Goal: Transaction & Acquisition: Book appointment/travel/reservation

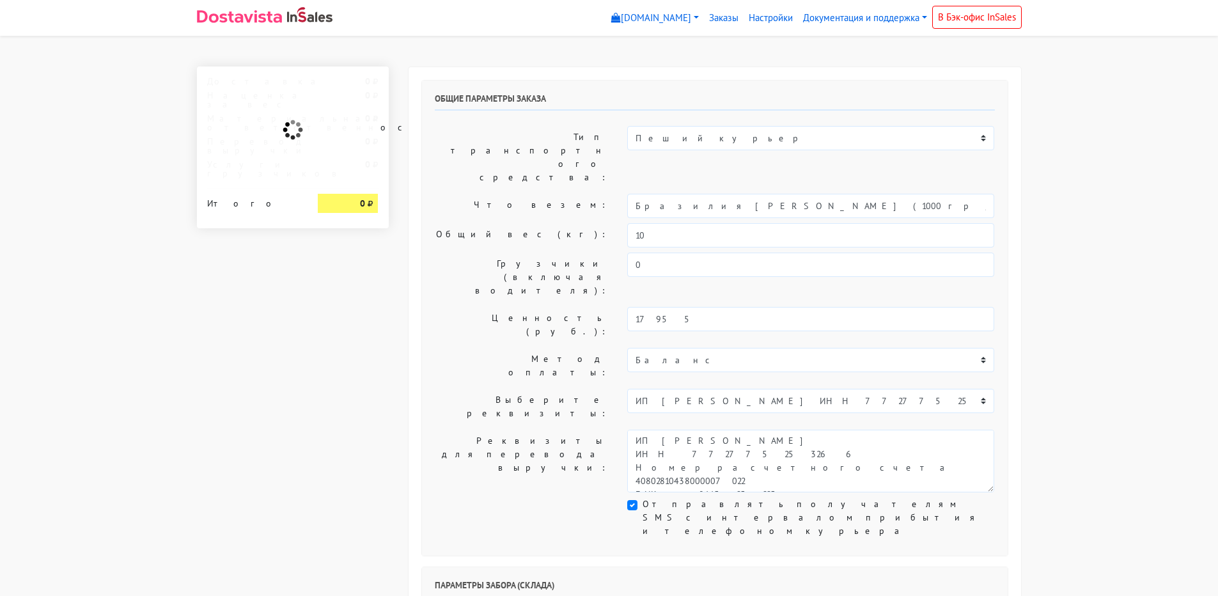
select select "10:00"
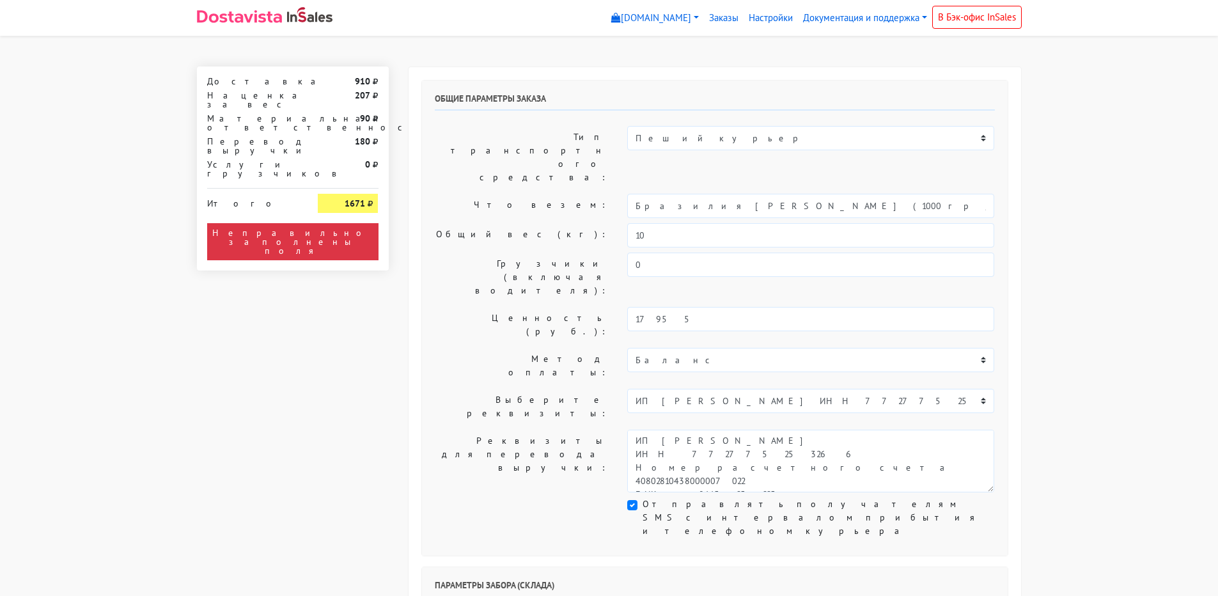
scroll to position [64, 0]
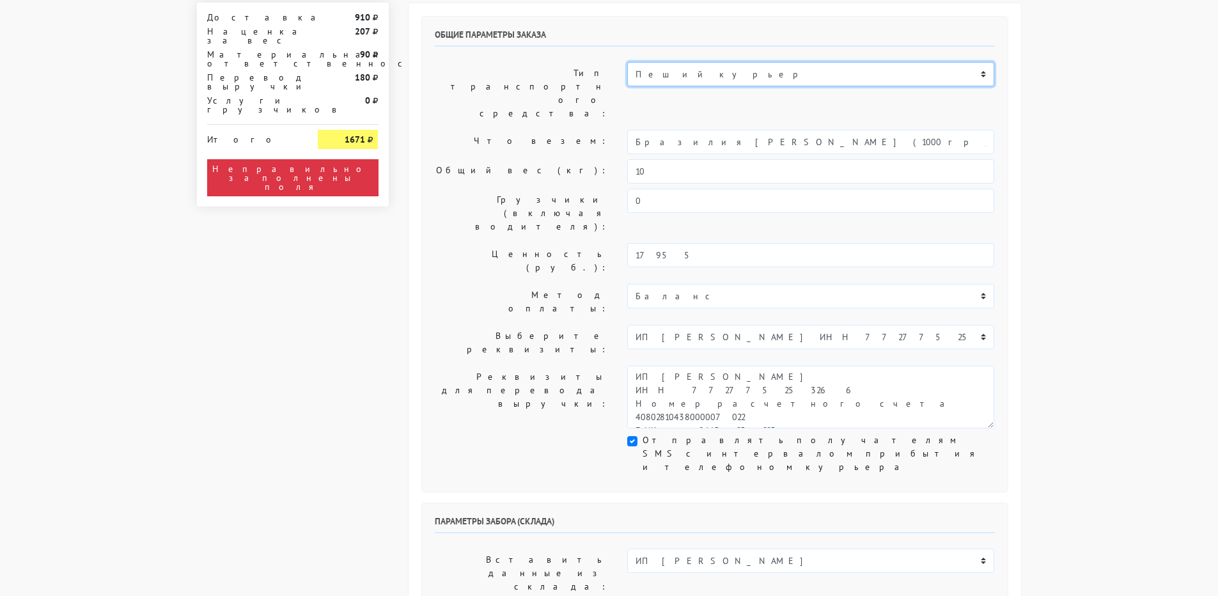
click at [662, 81] on select "Пеший курьер Легковой автомобиль Каблук (до 700 кг) Микроавтобус / портер (до […" at bounding box center [810, 74] width 367 height 24
select select "7"
click at [627, 62] on select "Пеший курьер Легковой автомобиль Каблук (до 700 кг) Микроавтобус / портер (до […" at bounding box center [810, 74] width 367 height 24
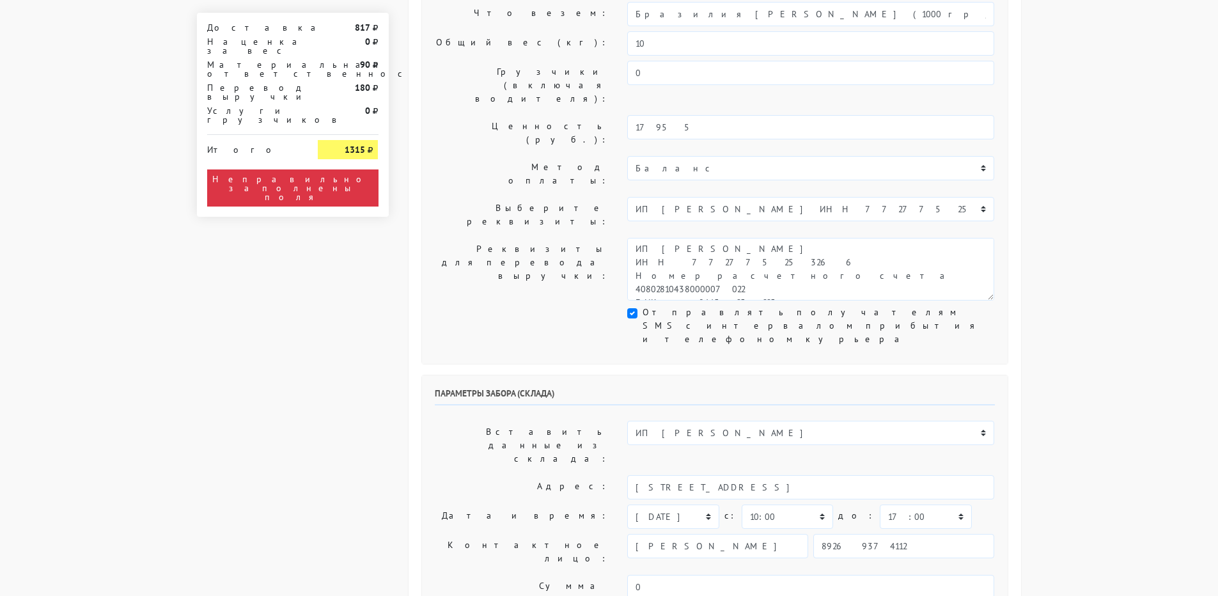
scroll to position [256, 0]
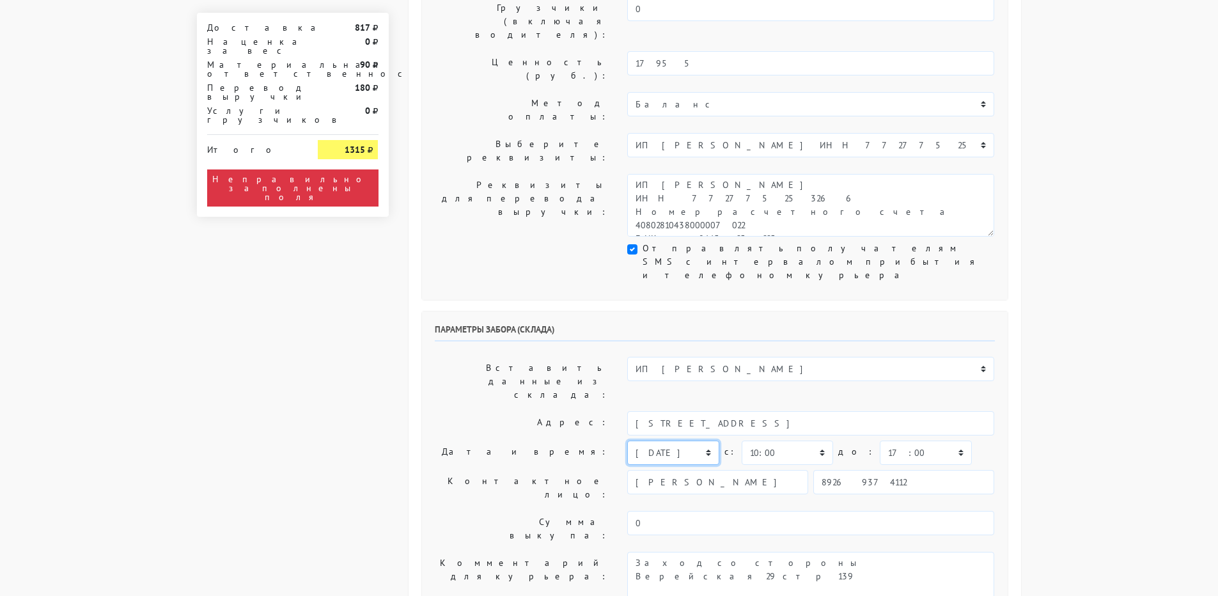
click at [692, 440] on select "[DATE] [DATE] [DATE] [DATE] [DATE] [DATE] [DATE] [DATE] [DATE]" at bounding box center [672, 452] width 91 height 24
select select "[DATE]"
click at [627, 440] on select "[DATE] [DATE] [DATE] [DATE] [DATE] [DATE] [DATE] [DATE] [DATE]" at bounding box center [672, 452] width 91 height 24
click at [794, 440] on select "00:00 00:30 01:00 01:30 02:00 02:30 03:00 03:30 04:00 04:30 05:00 05:30 06:00 0…" at bounding box center [787, 452] width 91 height 24
click at [561, 411] on label "Адрес:" at bounding box center [521, 423] width 193 height 24
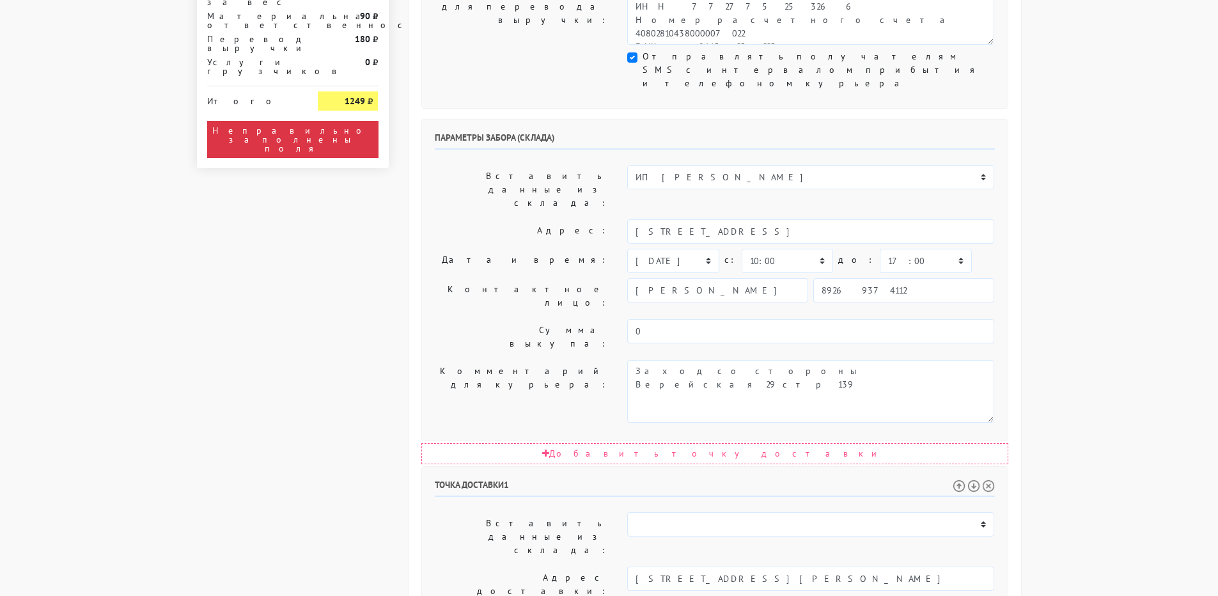
scroll to position [511, 0]
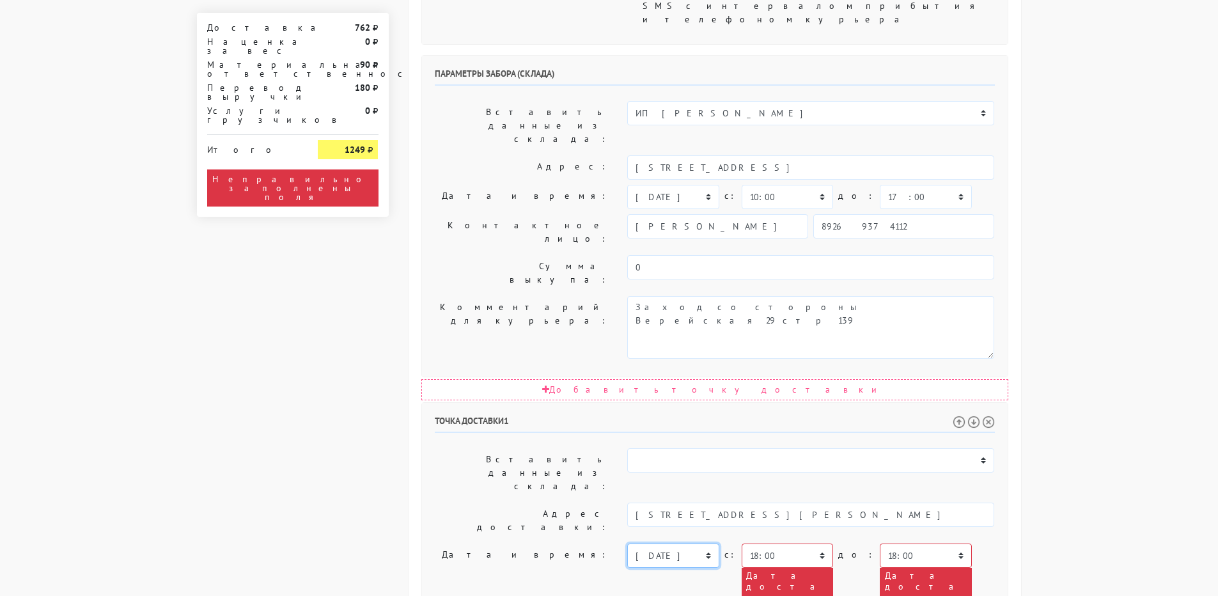
click at [701, 543] on select "[DATE] [DATE] [DATE] [DATE] [DATE] [DATE] [DATE] [DATE] [DATE] [DATE] [DATE] [D…" at bounding box center [672, 555] width 91 height 24
select select "[DATE]"
click at [627, 543] on select "[DATE] [DATE] [DATE] [DATE] [DATE] [DATE] [DATE] [DATE] [DATE] [DATE] [DATE] [D…" at bounding box center [672, 555] width 91 height 24
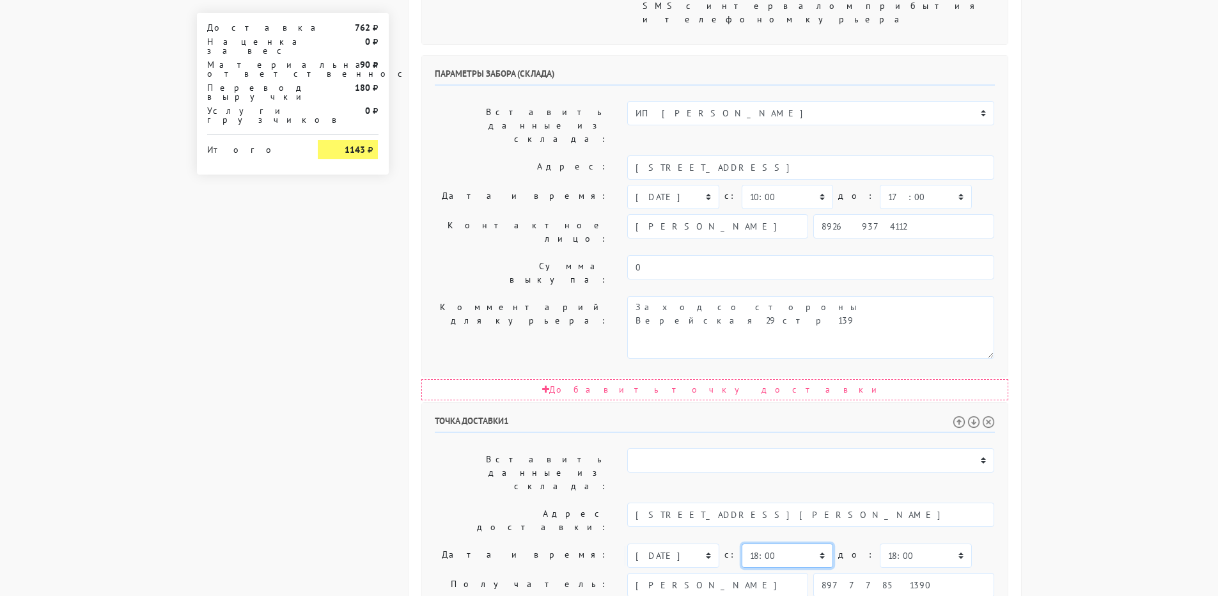
click at [766, 543] on select "00:00 00:30 01:00 01:30 02:00 02:30 03:00 03:30 04:00 04:30 05:00 05:30 06:00 0…" at bounding box center [787, 555] width 91 height 24
select select "10:00"
click at [742, 543] on select "00:00 00:30 01:00 01:30 02:00 02:30 03:00 03:30 04:00 04:30 05:00 05:30 06:00 0…" at bounding box center [787, 555] width 91 height 24
click at [890, 543] on select "00:00 00:30 01:00 01:30 02:00 02:30 03:00 03:30 04:00 04:30 05:00 05:30 06:00 0…" at bounding box center [925, 555] width 91 height 24
select select "14:00"
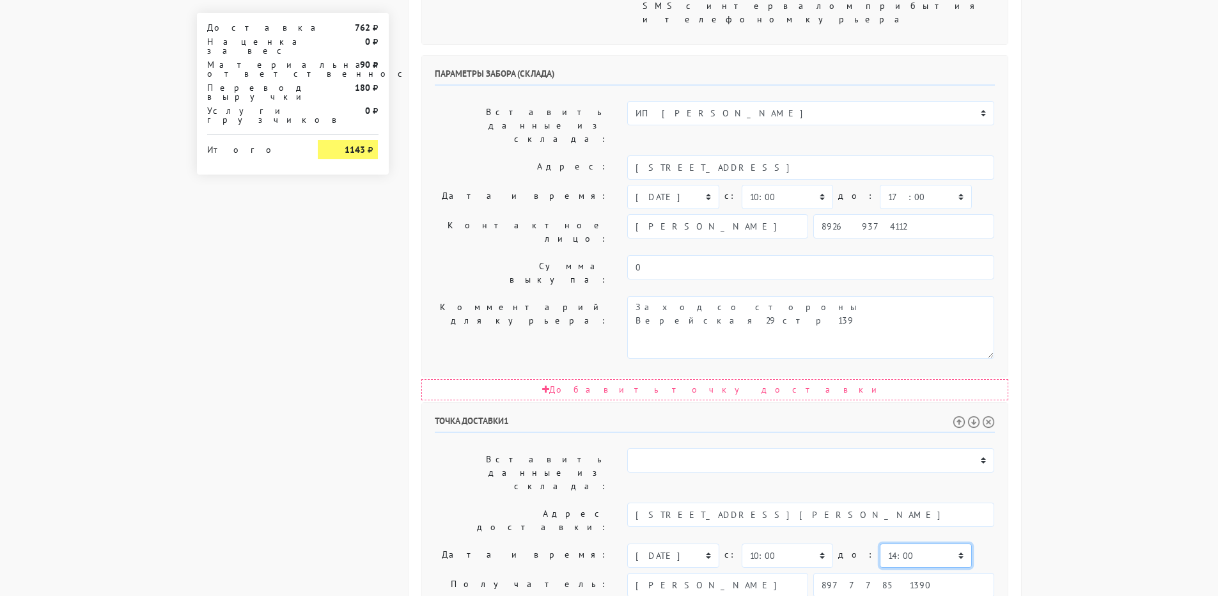
click at [880, 543] on select "00:00 00:30 01:00 01:30 02:00 02:30 03:00 03:30 04:00 04:30 05:00 05:30 06:00 0…" at bounding box center [925, 555] width 91 height 24
click at [800, 185] on select "00:00 00:30 01:00 01:30 02:00 02:30 03:00 03:30 04:00 04:30 05:00 05:30 06:00 0…" at bounding box center [787, 197] width 91 height 24
select select "11:00"
click at [742, 185] on select "00:00 00:30 01:00 01:30 02:00 02:30 03:00 03:30 04:00 04:30 05:00 05:30 06:00 0…" at bounding box center [787, 197] width 91 height 24
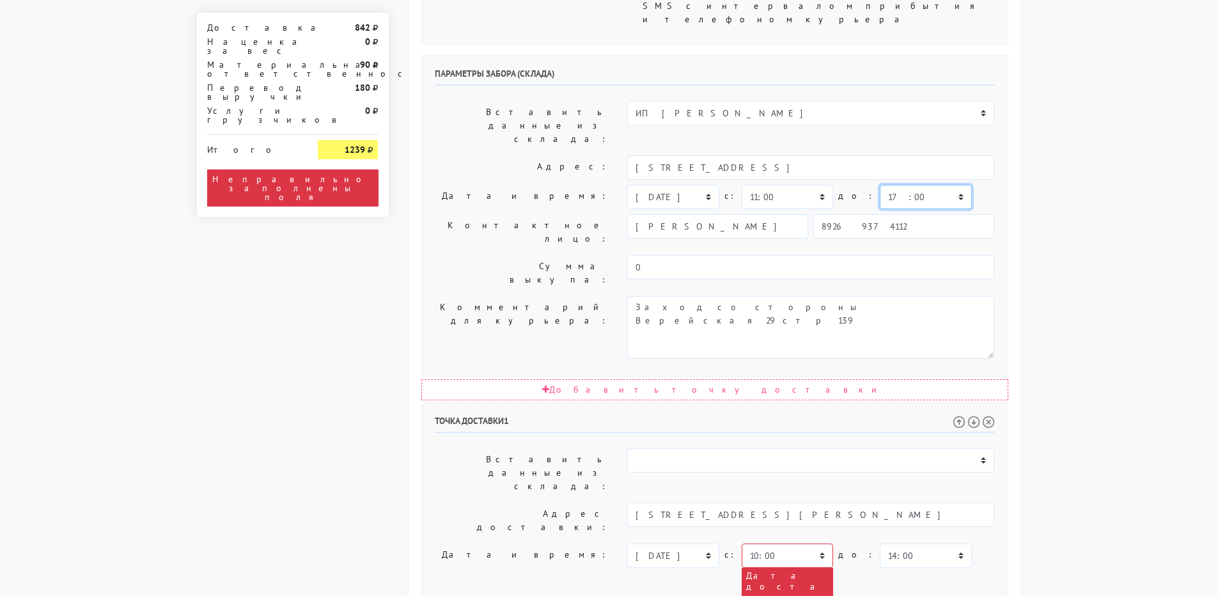
click at [880, 185] on select "00:00 00:30 01:00 01:30 02:00 02:30 03:00 03:30 04:00 04:30 05:00 05:30 06:00 0…" at bounding box center [925, 197] width 91 height 24
select select "14:00"
click at [880, 185] on select "00:00 00:30 01:00 01:30 02:00 02:30 03:00 03:30 04:00 04:30 05:00 05:30 06:00 0…" at bounding box center [925, 197] width 91 height 24
click at [796, 543] on select "00:00 00:30 01:00 01:30 02:00 02:30 03:00 03:30 04:00 04:30 05:00 05:30 06:00 0…" at bounding box center [787, 555] width 91 height 24
select select "11:00"
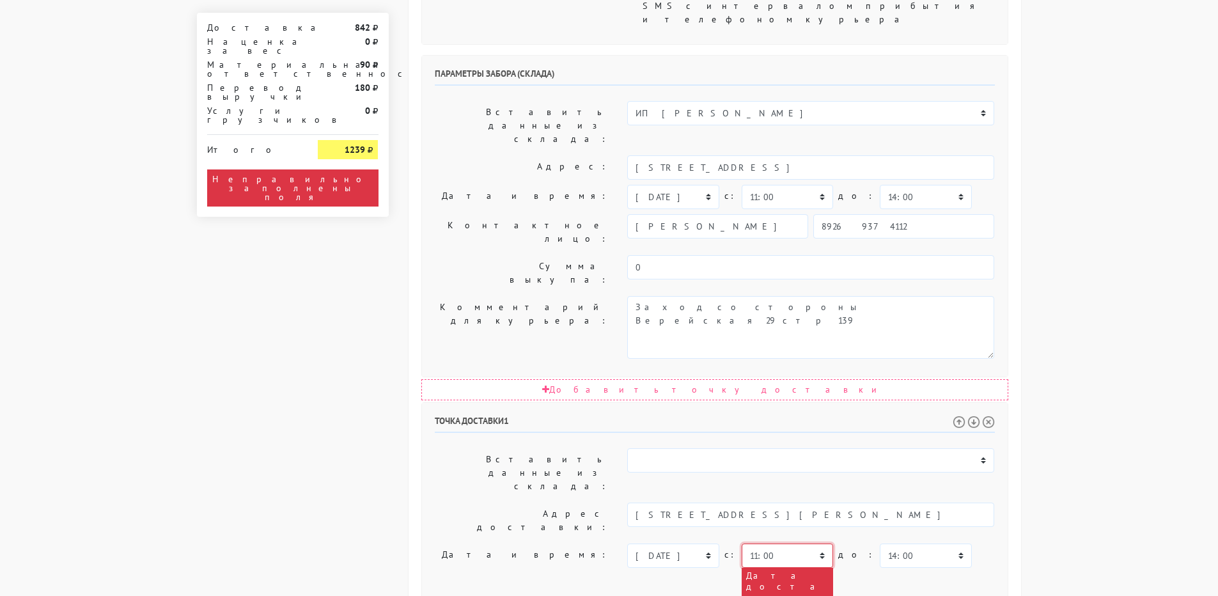
click at [742, 543] on select "00:00 00:30 01:00 01:30 02:00 02:30 03:00 03:30 04:00 04:30 05:00 05:30 06:00 0…" at bounding box center [787, 555] width 91 height 24
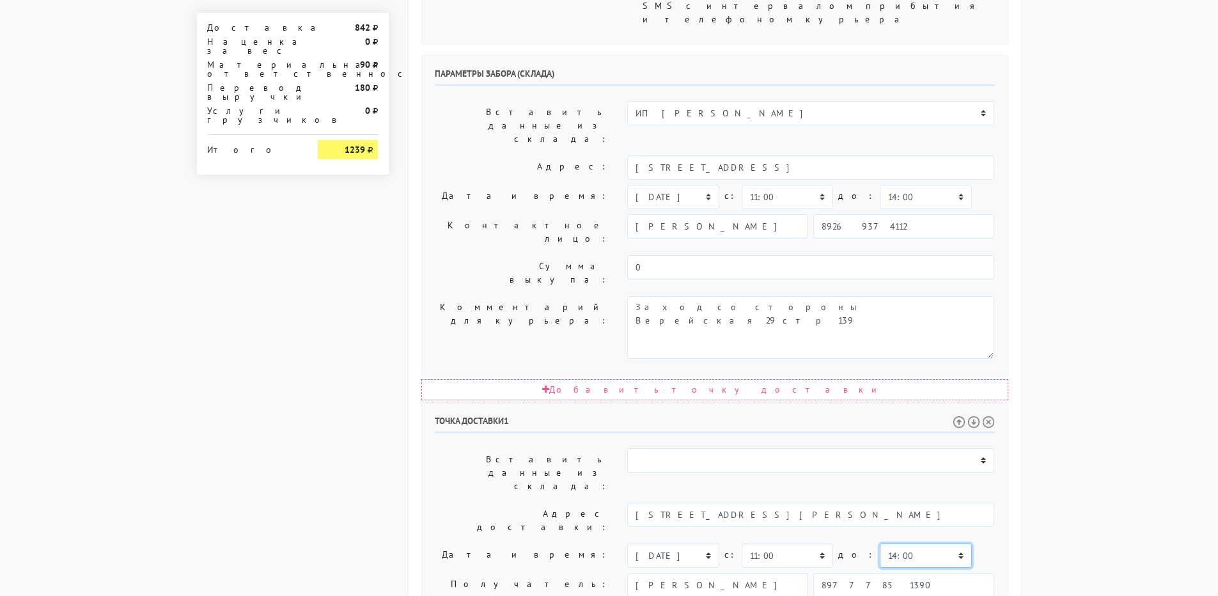
click at [890, 543] on select "00:00 00:30 01:00 01:30 02:00 02:30 03:00 03:30 04:00 04:30 05:00 05:30 06:00 0…" at bounding box center [925, 555] width 91 height 24
select select "15:00"
click at [880, 543] on select "00:00 00:30 01:00 01:30 02:00 02:30 03:00 03:30 04:00 04:30 05:00 05:30 06:00 0…" at bounding box center [925, 555] width 91 height 24
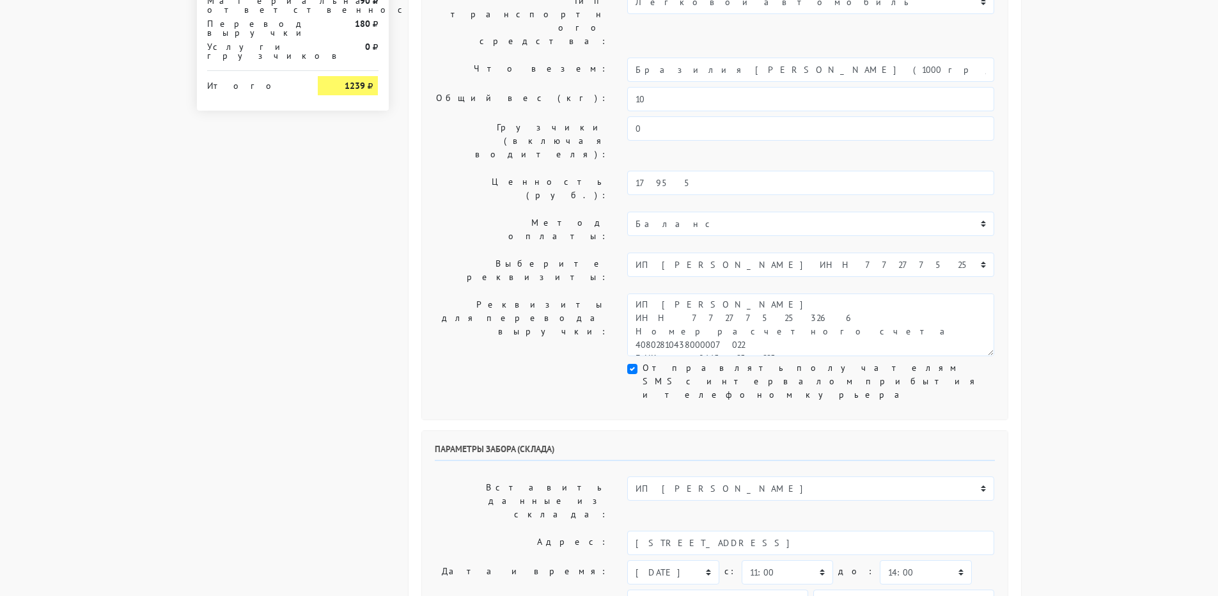
scroll to position [200, 0]
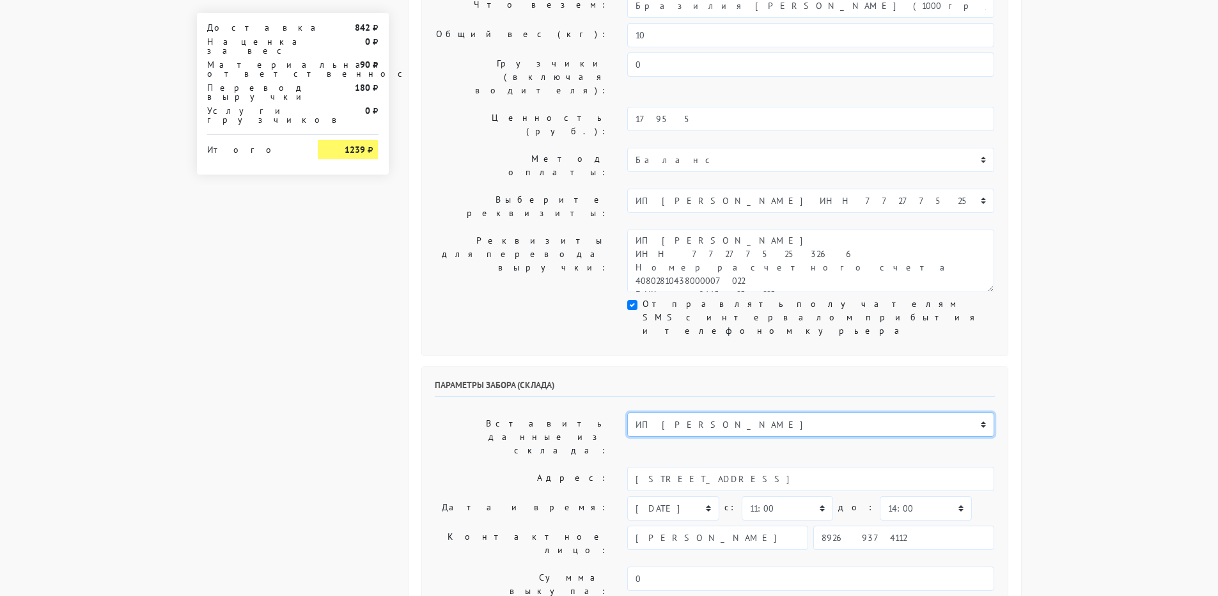
click at [723, 412] on select "ИП [PERSON_NAME] Н1 Н2 Маяк" at bounding box center [810, 424] width 367 height 24
select select "1268"
click at [627, 412] on select "ИП [PERSON_NAME] Н1 Н2 Маяк" at bounding box center [810, 424] width 367 height 24
type input "[STREET_ADDRESS]"
select select "08:00"
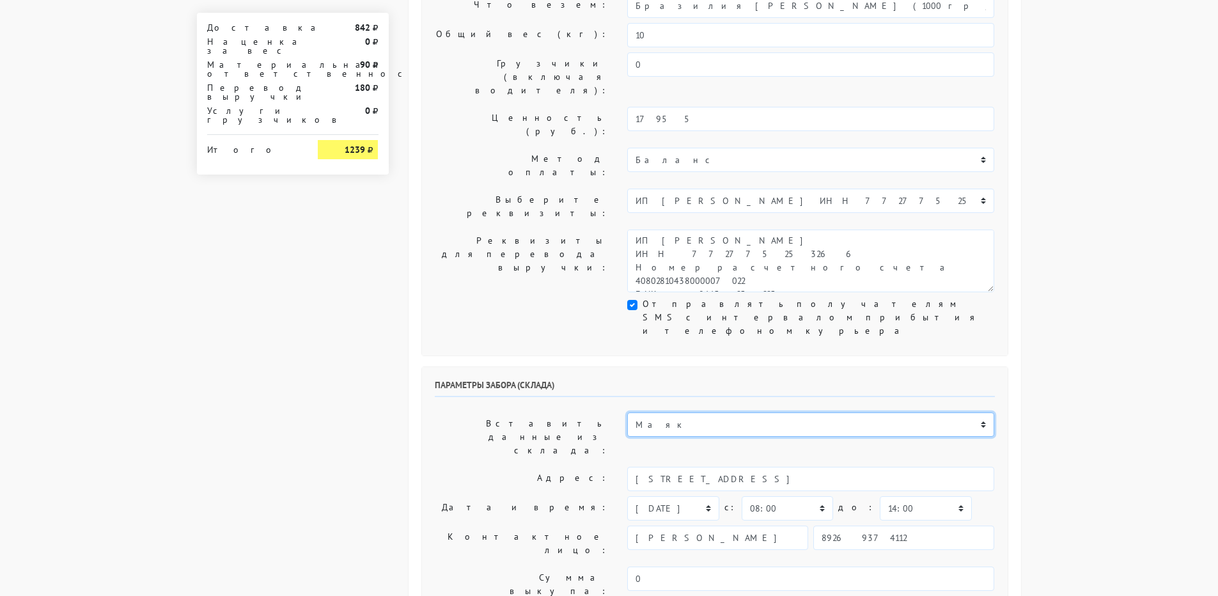
select select "17:00"
type input "9269374112"
type textarea "БЦ "Панорама" в холле первого этажа слева кофейня Дайте Два"
click at [689, 412] on select "ИП [PERSON_NAME] Н1 Н2 Маяк" at bounding box center [810, 424] width 367 height 24
select select "1265"
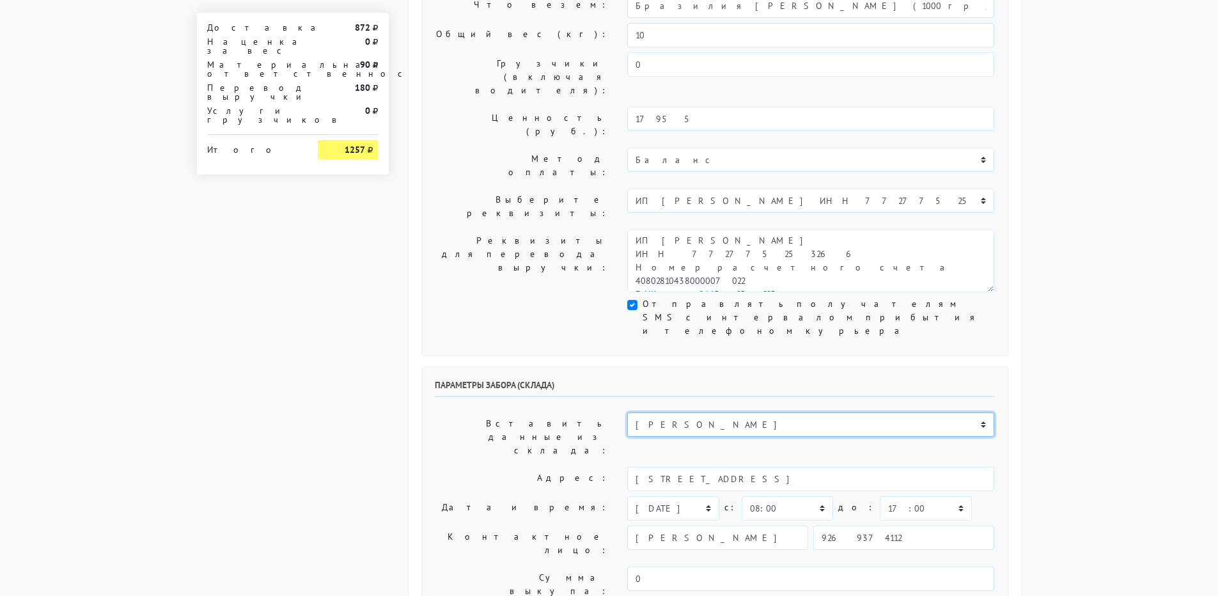
click at [627, 412] on select "ИП [PERSON_NAME] Н1 Н2 Маяк" at bounding box center [810, 424] width 367 height 24
type input "[STREET_ADDRESS]"
select select "08:30"
type textarea "БЦ [PERSON_NAME] в холле первого этажа слева кофейня Дайте Два"
click at [674, 412] on select "ИП [PERSON_NAME] Н1 Н2 Маяк" at bounding box center [810, 424] width 367 height 24
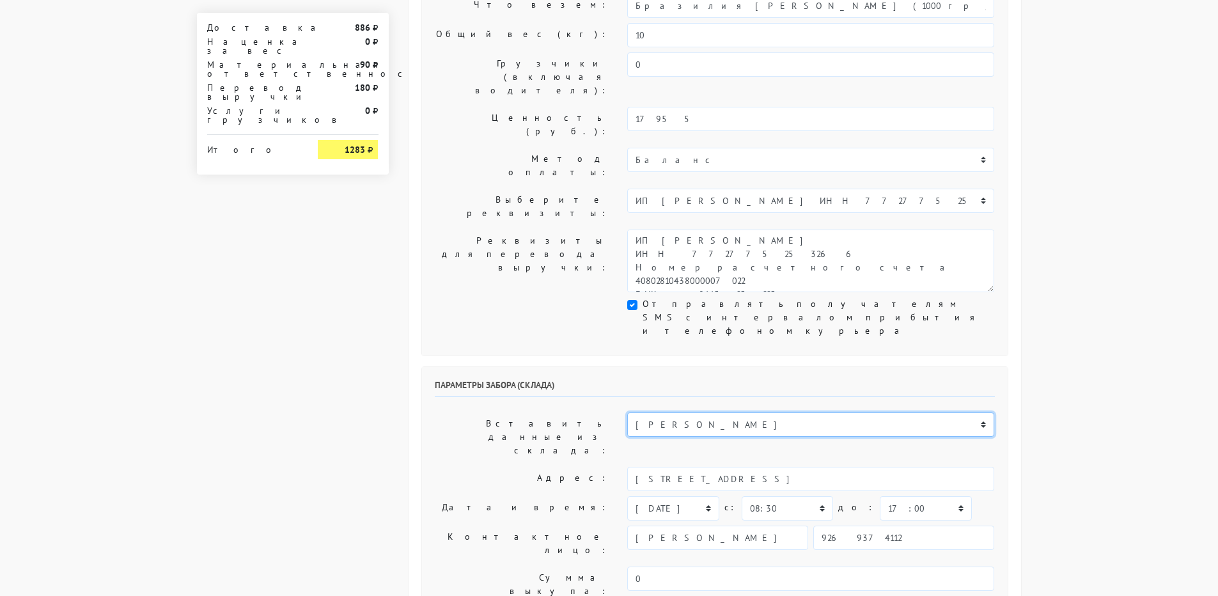
select select "255"
click at [627, 412] on select "ИП [PERSON_NAME] Н1 Н2 Маяк" at bounding box center [810, 424] width 367 height 24
type input "[STREET_ADDRESS]"
select select "10:00"
type input "89269374112"
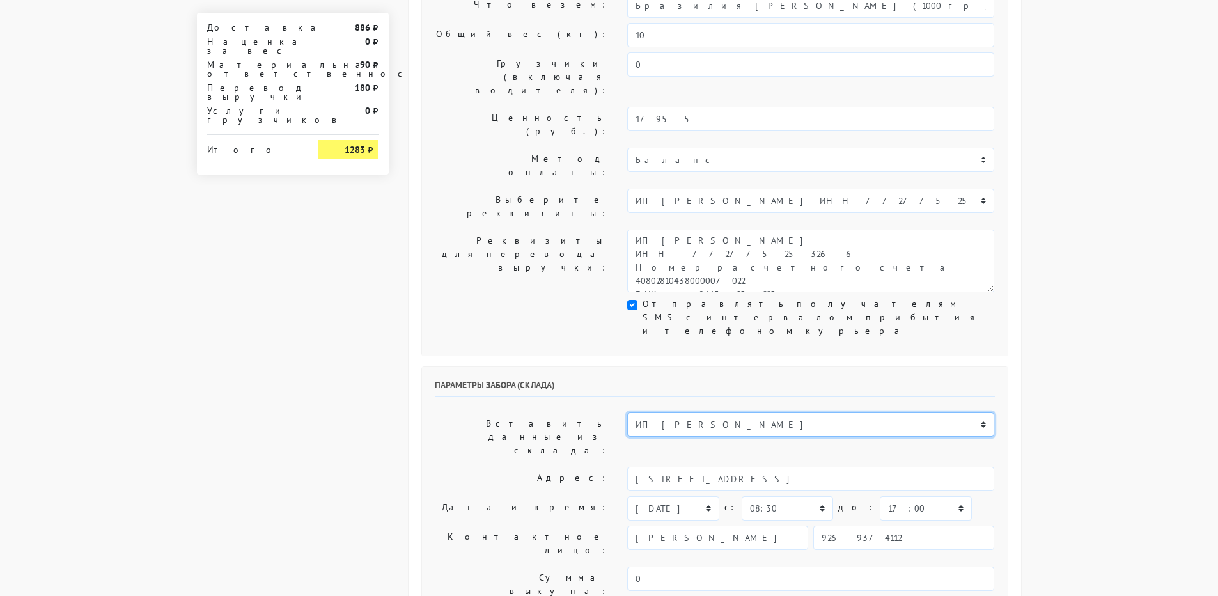
type textarea "Заход со стороны Верейская 29 стр 139"
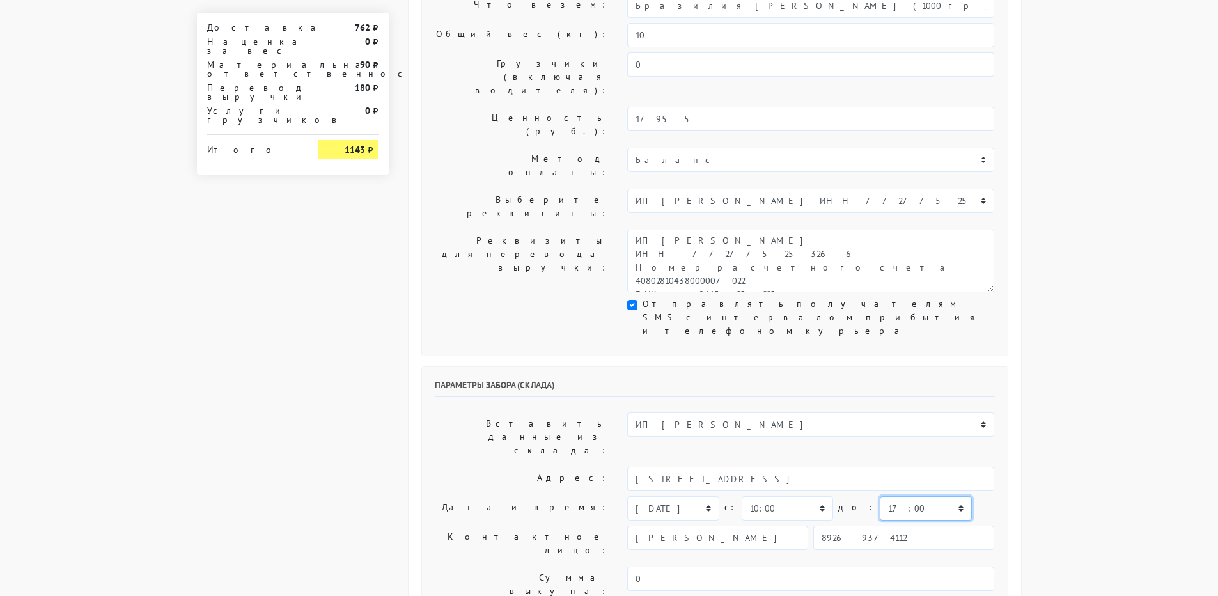
click at [880, 496] on select "00:00 00:30 01:00 01:30 02:00 02:30 03:00 03:30 04:00 04:30 05:00 05:30 06:00 0…" at bounding box center [925, 508] width 91 height 24
select select "14:00"
click at [880, 496] on select "00:00 00:30 01:00 01:30 02:00 02:30 03:00 03:30 04:00 04:30 05:00 05:30 06:00 0…" at bounding box center [925, 508] width 91 height 24
click at [798, 496] on select "00:00 00:30 01:00 01:30 02:00 02:30 03:00 03:30 04:00 04:30 05:00 05:30 06:00 0…" at bounding box center [787, 508] width 91 height 24
select select "11:00"
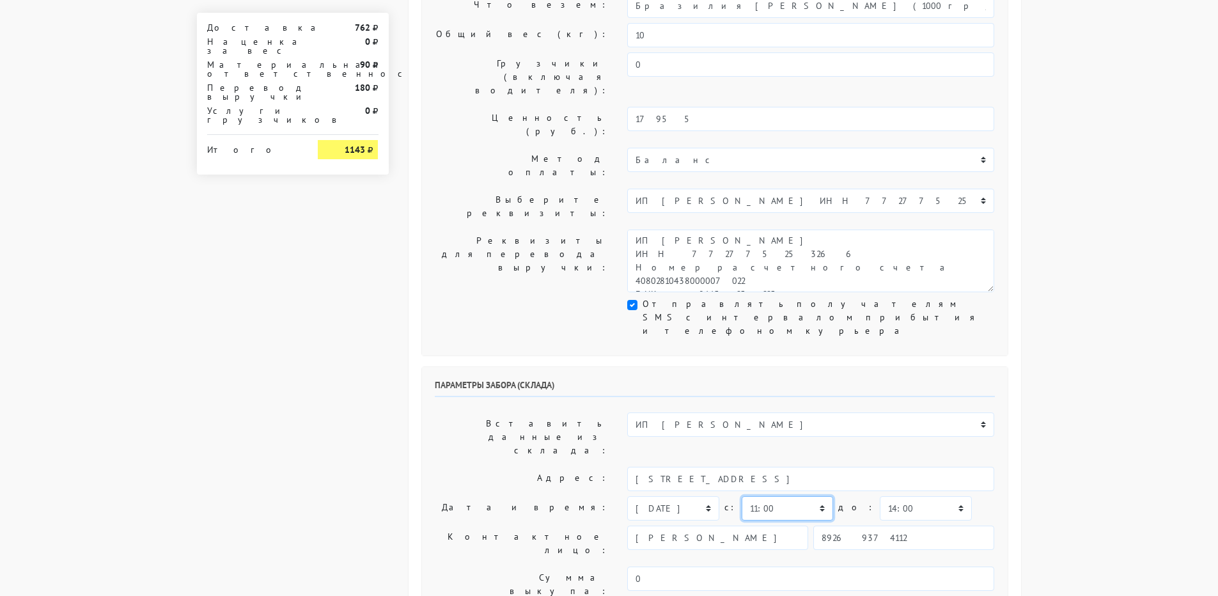
click at [742, 496] on select "00:00 00:30 01:00 01:30 02:00 02:30 03:00 03:30 04:00 04:30 05:00 05:30 06:00 0…" at bounding box center [787, 508] width 91 height 24
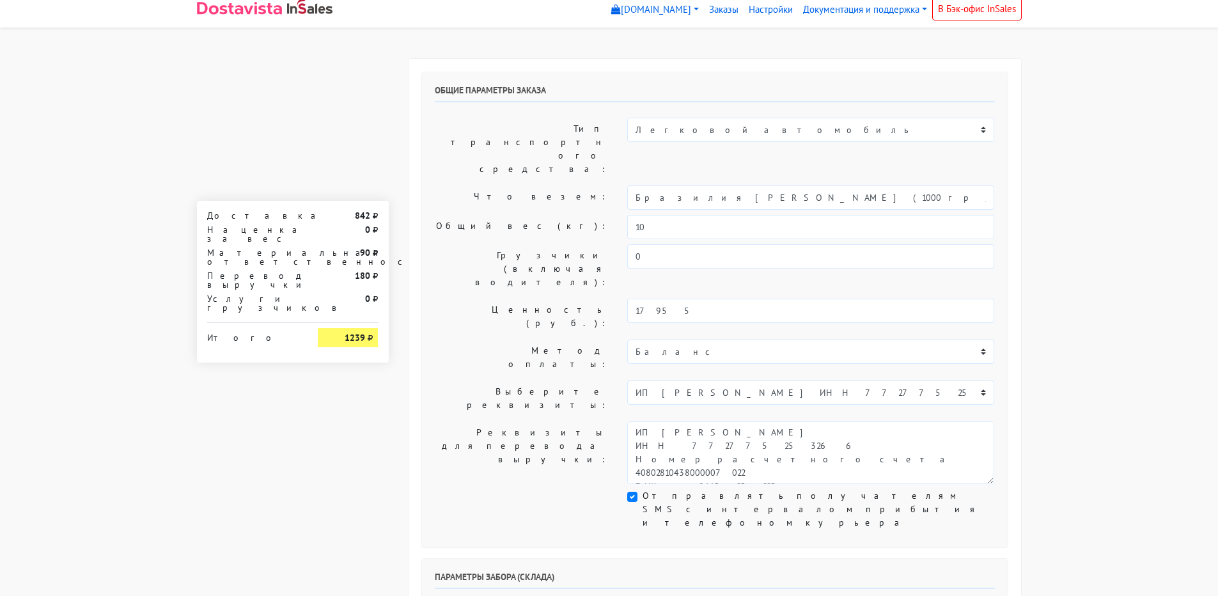
scroll to position [0, 0]
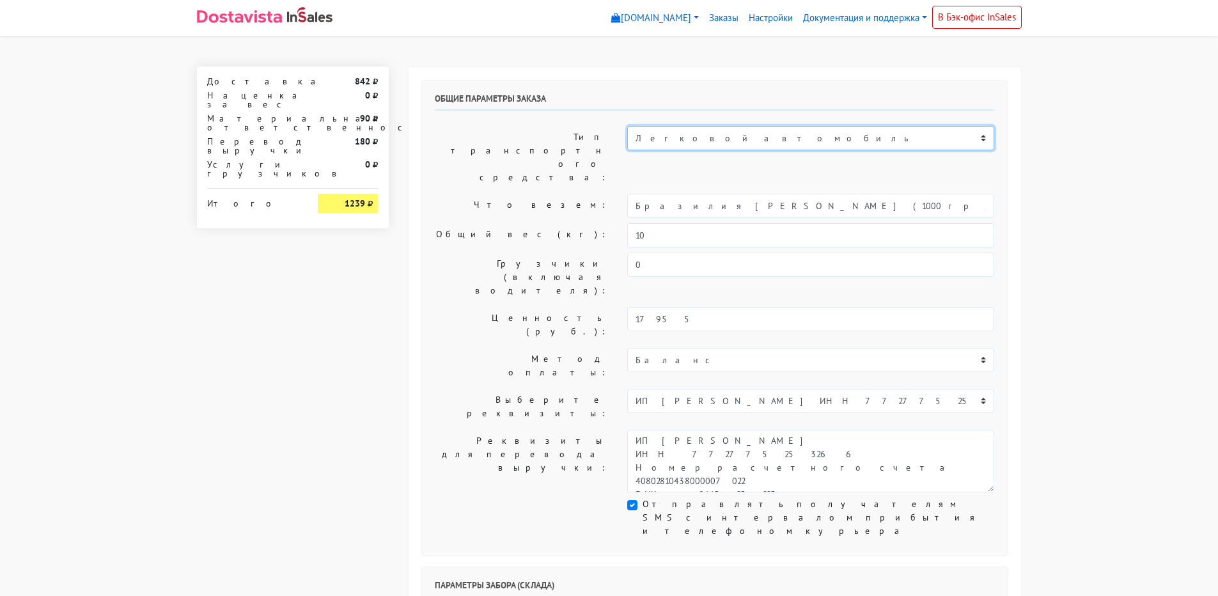
click at [680, 141] on select "Пеший курьер Легковой автомобиль Каблук (до 700 кг) Микроавтобус / портер (до […" at bounding box center [810, 138] width 367 height 24
click at [683, 131] on select "Пеший курьер Легковой автомобиль Каблук (до 700 кг) Микроавтобус / портер (до […" at bounding box center [810, 138] width 367 height 24
click at [627, 126] on select "Пеший курьер Легковой автомобиль Каблук (до 700 кг) Микроавтобус / портер (до […" at bounding box center [810, 138] width 367 height 24
click at [670, 141] on select "Пеший курьер Легковой автомобиль Каблук (до 700 кг) Микроавтобус / портер (до […" at bounding box center [810, 138] width 367 height 24
select select "7"
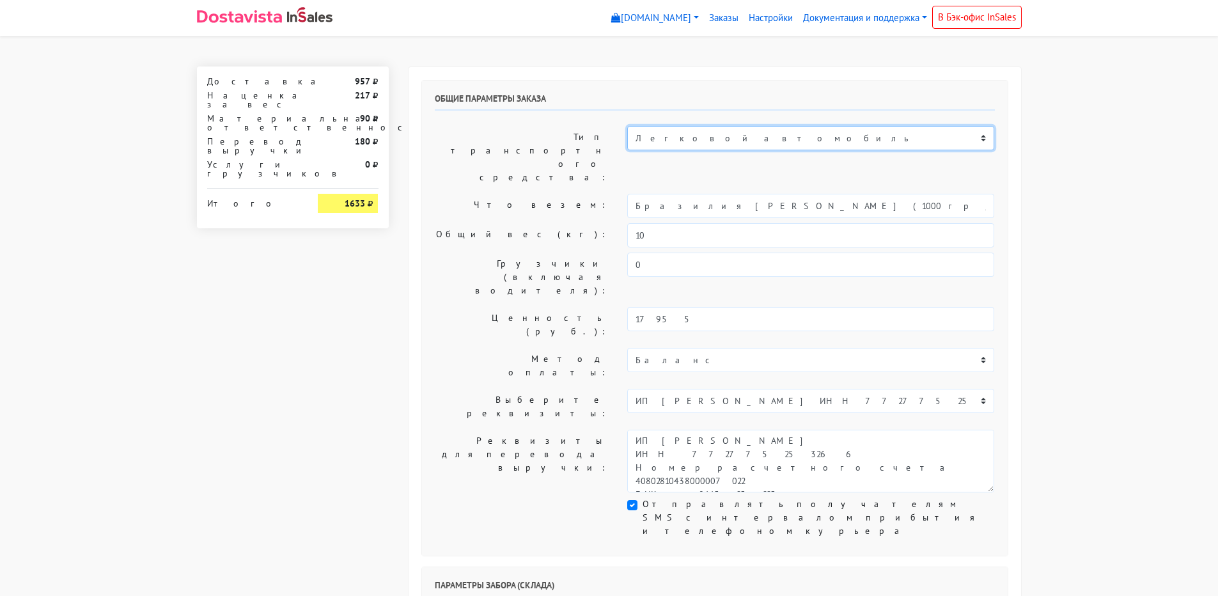
click at [627, 126] on select "Пеший курьер Легковой автомобиль Каблук (до 700 кг) Микроавтобус / портер (до […" at bounding box center [810, 138] width 367 height 24
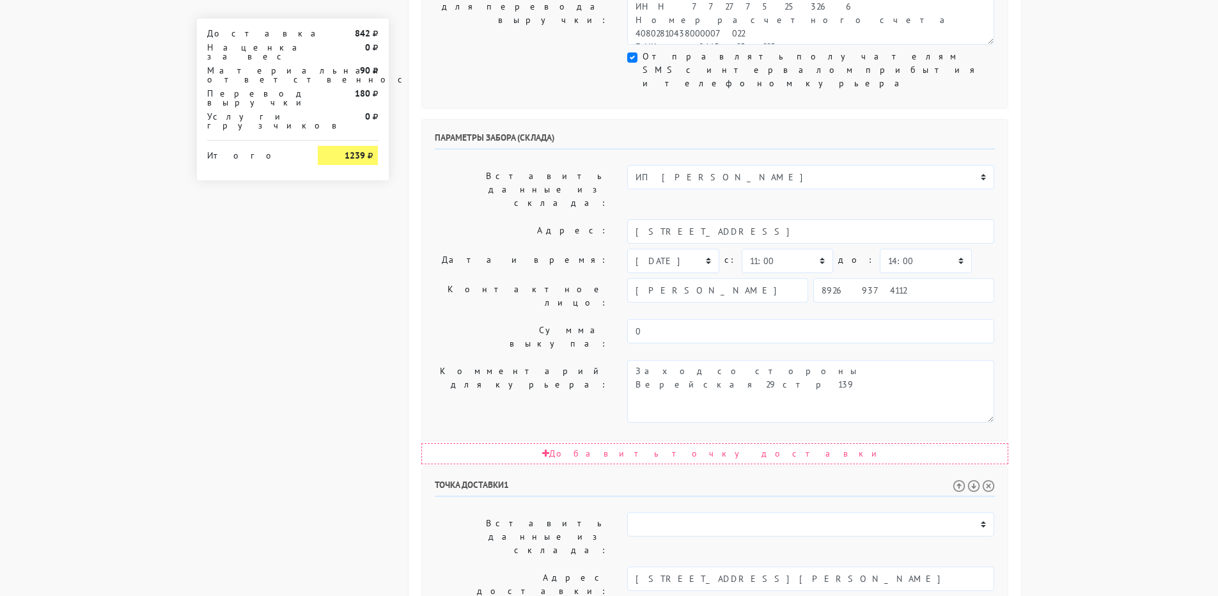
scroll to position [575, 0]
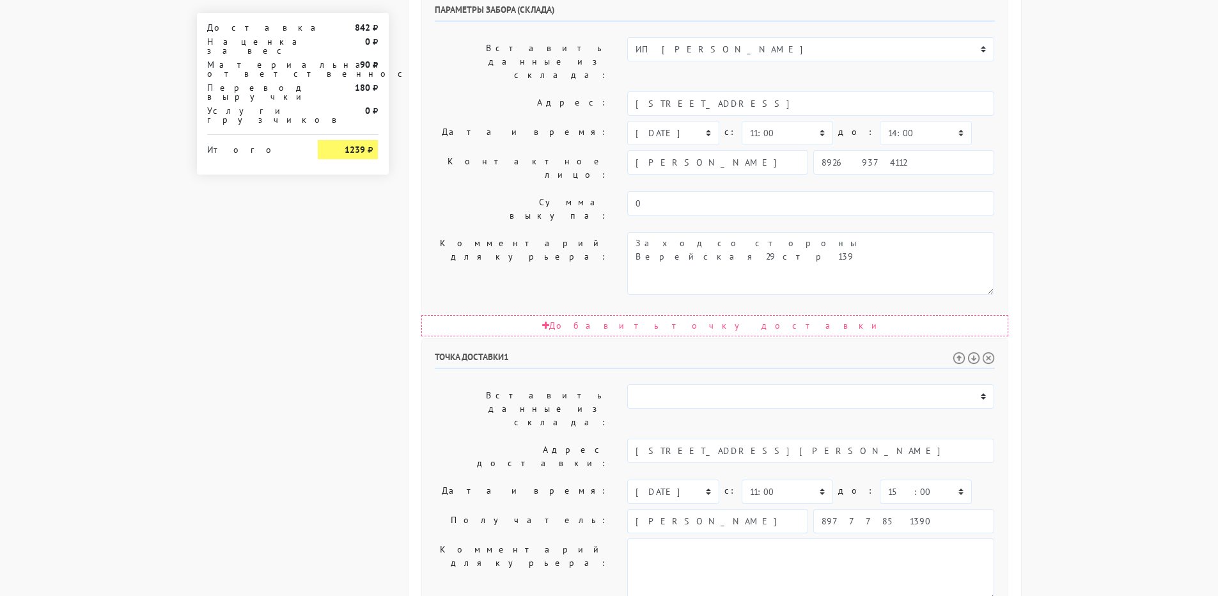
drag, startPoint x: 664, startPoint y: 413, endPoint x: 469, endPoint y: 413, distance: 195.6
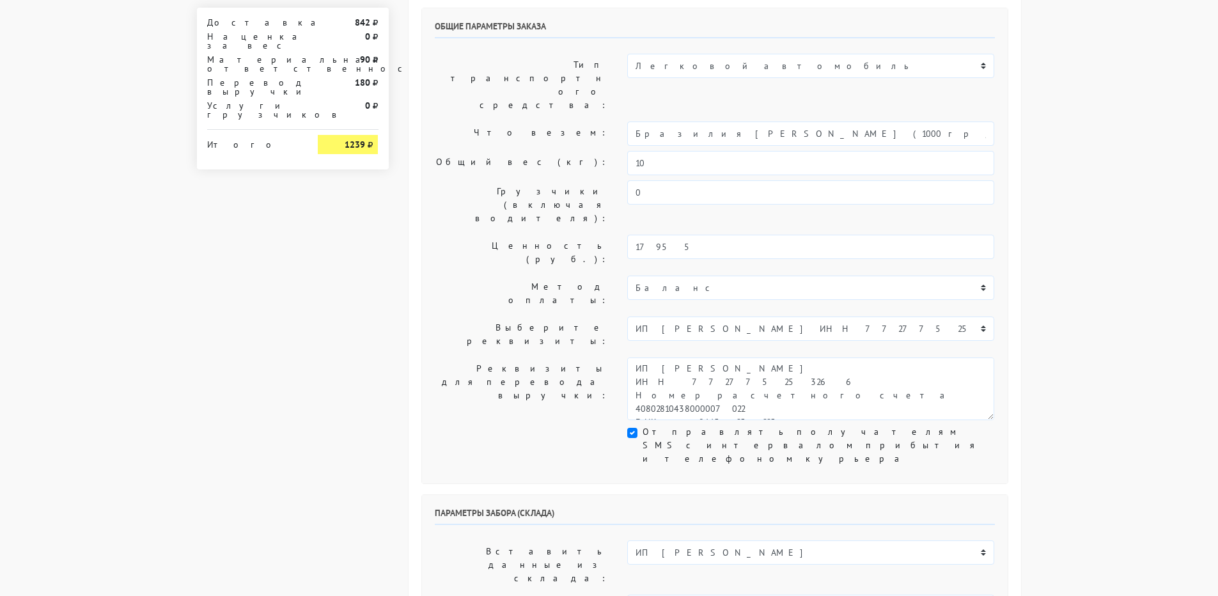
scroll to position [0, 0]
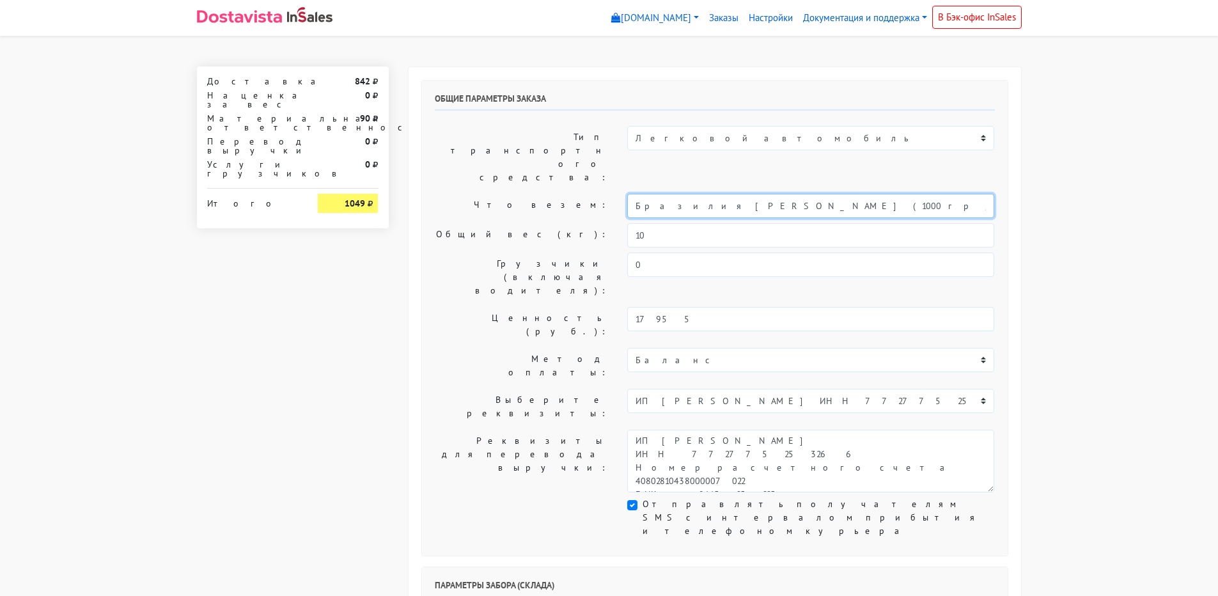
drag, startPoint x: 713, startPoint y: 172, endPoint x: 75, endPoint y: 172, distance: 638.0
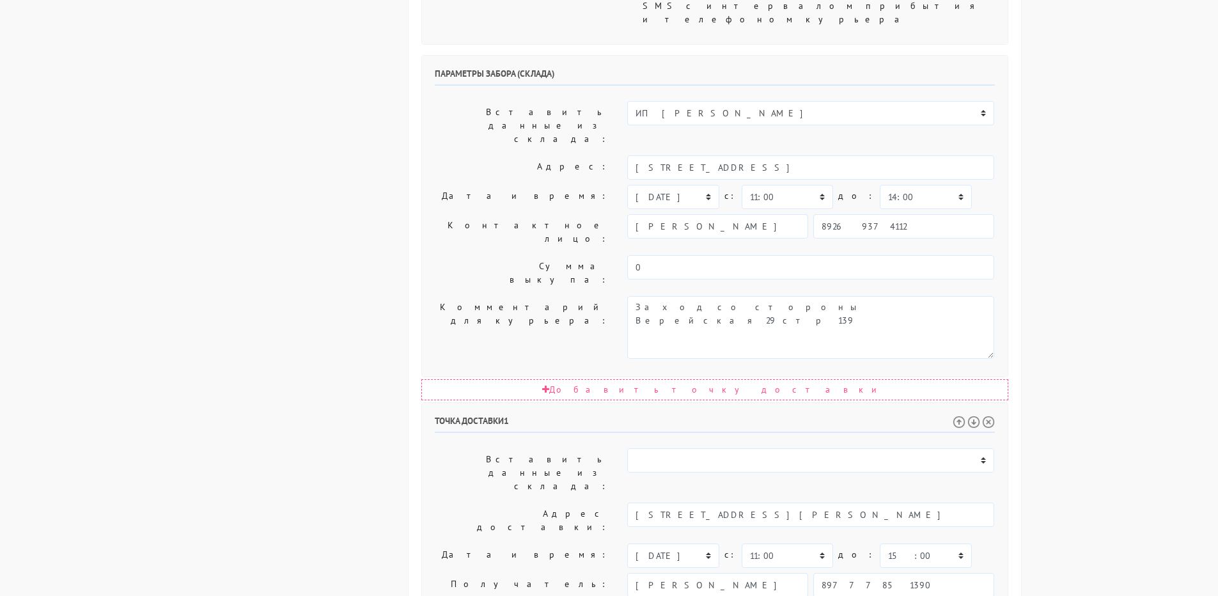
scroll to position [584, 0]
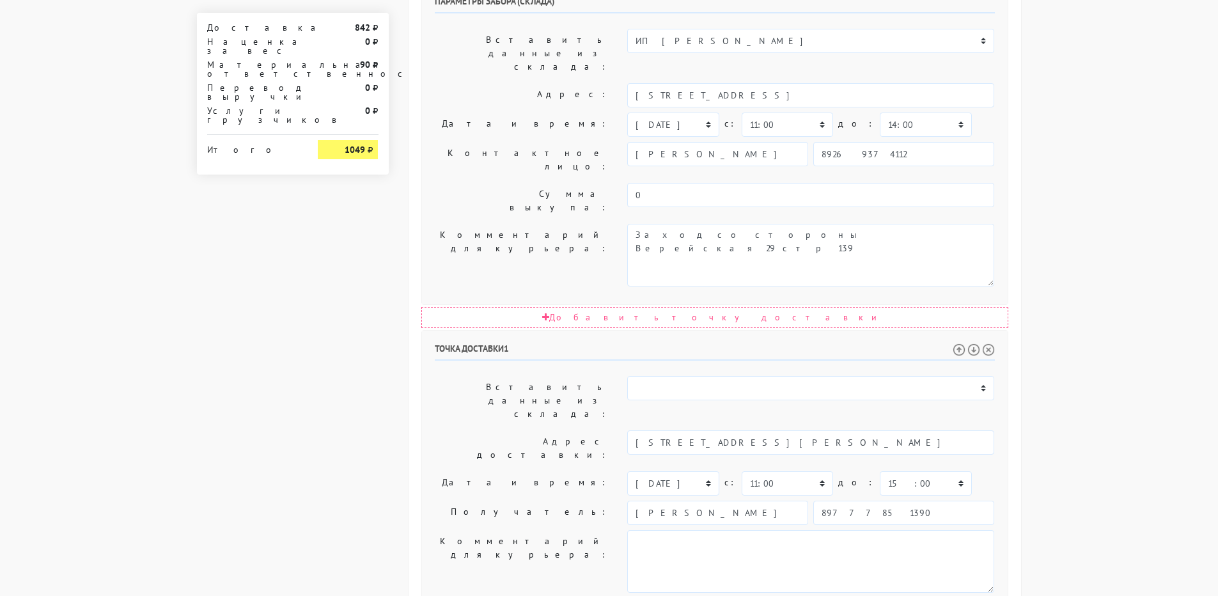
type input "Кофе 10 кг"
